Goal: Task Accomplishment & Management: Manage account settings

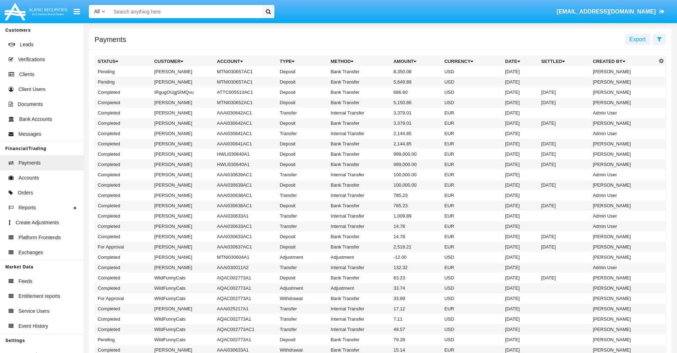
click at [659, 39] on icon at bounding box center [659, 39] width 5 height 6
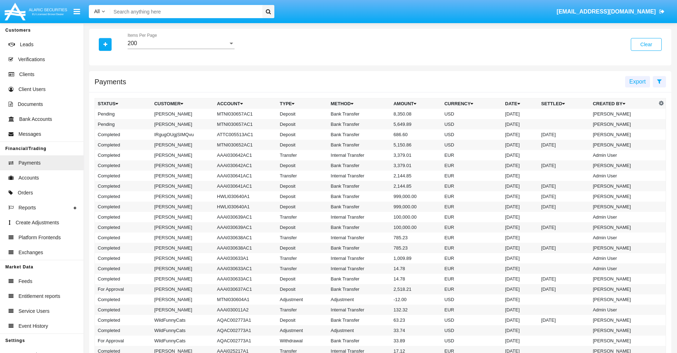
click at [181, 43] on div "200" at bounding box center [178, 43] width 101 height 6
click at [181, 49] on span "10" at bounding box center [181, 48] width 107 height 17
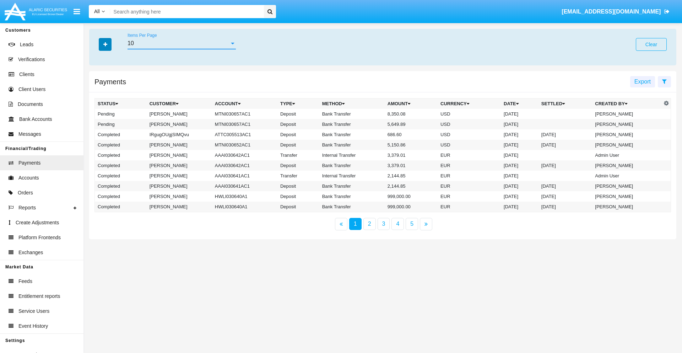
click at [105, 44] on icon "button" at bounding box center [105, 44] width 4 height 5
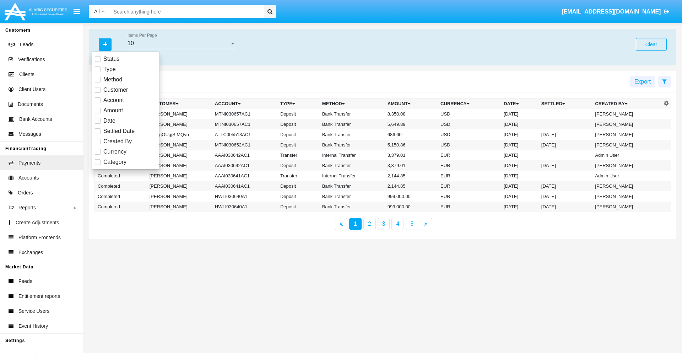
click at [111, 59] on span "Status" at bounding box center [111, 59] width 16 height 9
click at [98, 62] on input "Status" at bounding box center [97, 62] width 0 height 0
checkbox input "true"
click at [105, 44] on icon "button" at bounding box center [105, 44] width 4 height 5
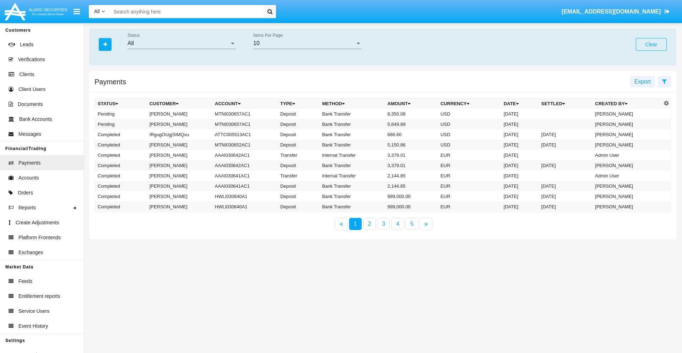
click at [182, 43] on div "All" at bounding box center [179, 43] width 102 height 6
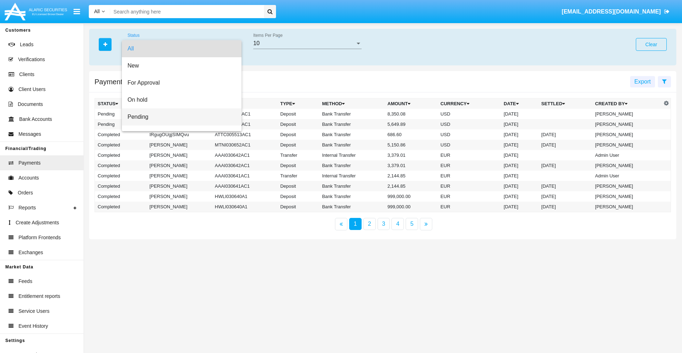
click at [179, 117] on span "Pending" at bounding box center [182, 116] width 108 height 17
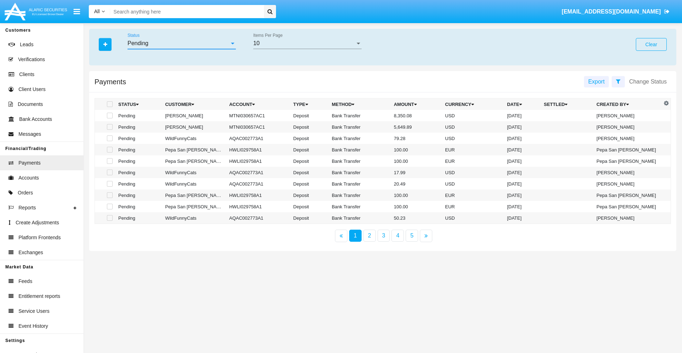
click at [109, 115] on span at bounding box center [110, 116] width 6 height 6
click at [109, 118] on input "checkbox" at bounding box center [109, 118] width 0 height 0
checkbox input "true"
click at [109, 127] on span at bounding box center [110, 127] width 6 height 6
click at [109, 130] on input "checkbox" at bounding box center [109, 130] width 0 height 0
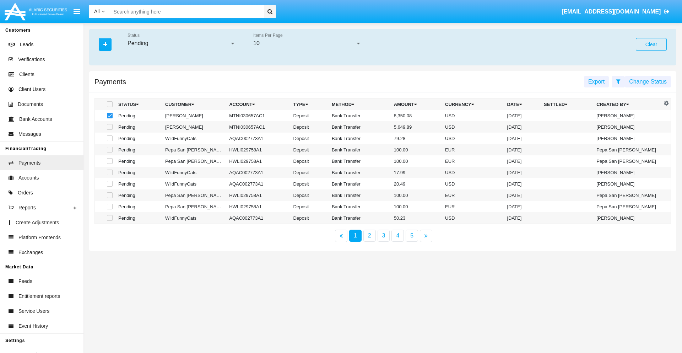
checkbox input "true"
click at [648, 81] on button "Change Status" at bounding box center [648, 81] width 46 height 11
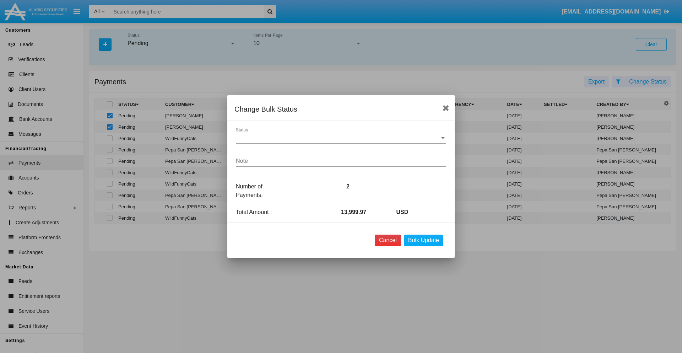
click at [388, 240] on button "Cancel" at bounding box center [388, 240] width 26 height 11
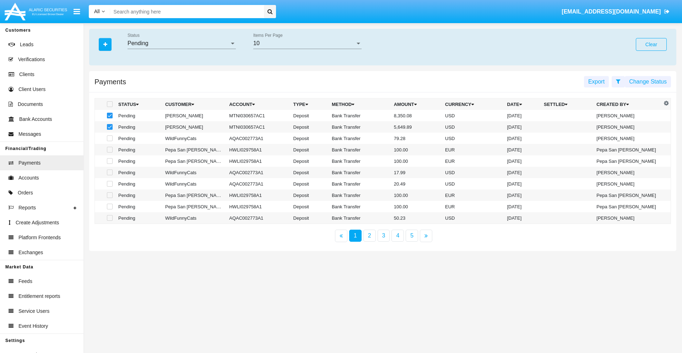
click at [648, 81] on button "Change Status" at bounding box center [648, 81] width 46 height 11
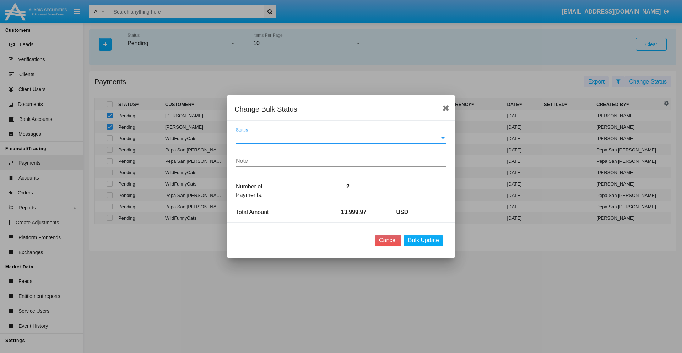
click at [341, 138] on span "Status" at bounding box center [338, 138] width 204 height 6
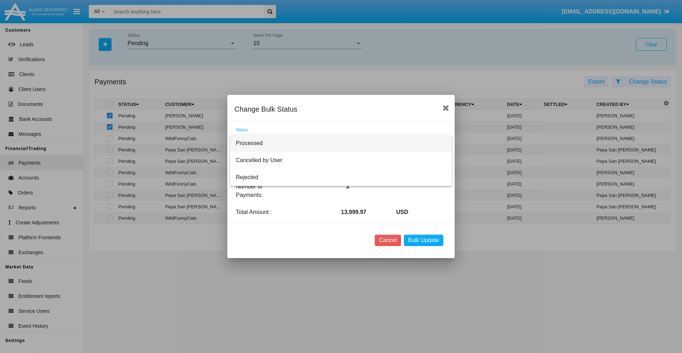
click at [341, 143] on span "Processed" at bounding box center [341, 143] width 210 height 17
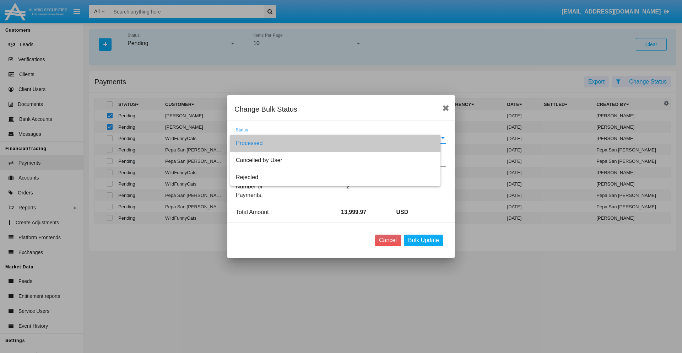
type textarea "Some test note"
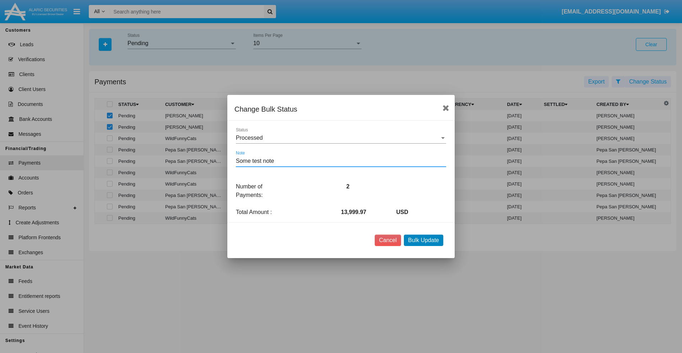
click at [424, 240] on button "Bulk Update" at bounding box center [423, 240] width 39 height 11
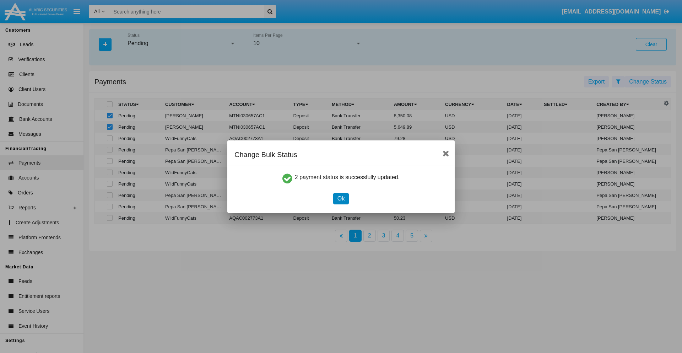
click at [341, 198] on button "Ok" at bounding box center [341, 198] width 16 height 11
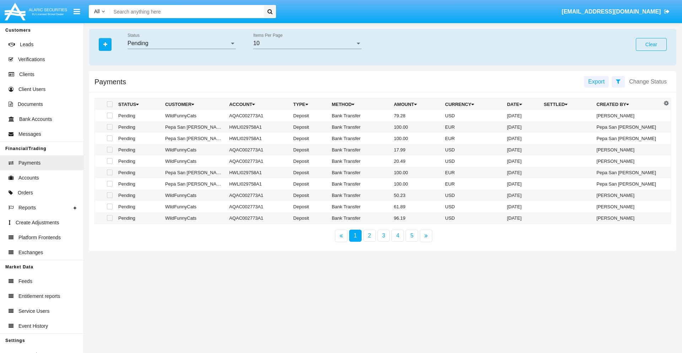
click at [182, 43] on div "Pending" at bounding box center [179, 43] width 102 height 6
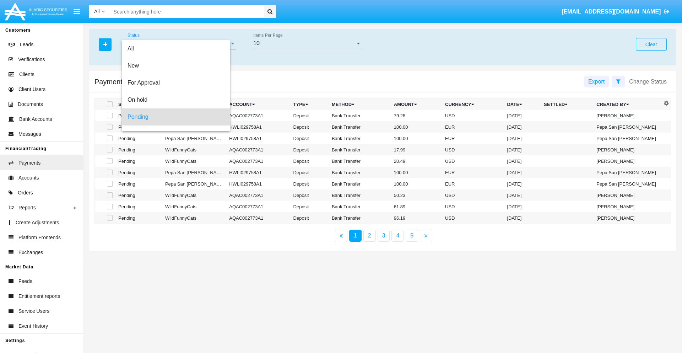
scroll to position [31, 0]
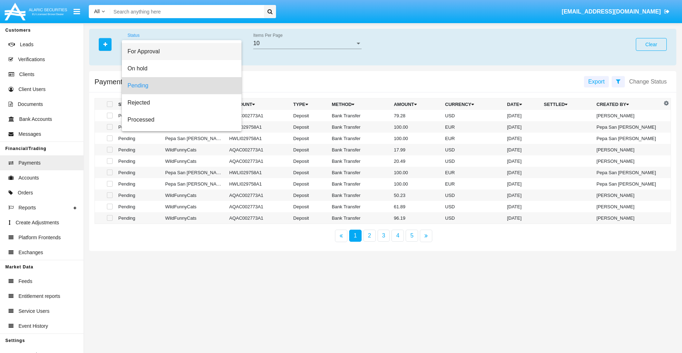
click at [179, 52] on span "For Approval" at bounding box center [182, 51] width 108 height 17
